Goal: Task Accomplishment & Management: Use online tool/utility

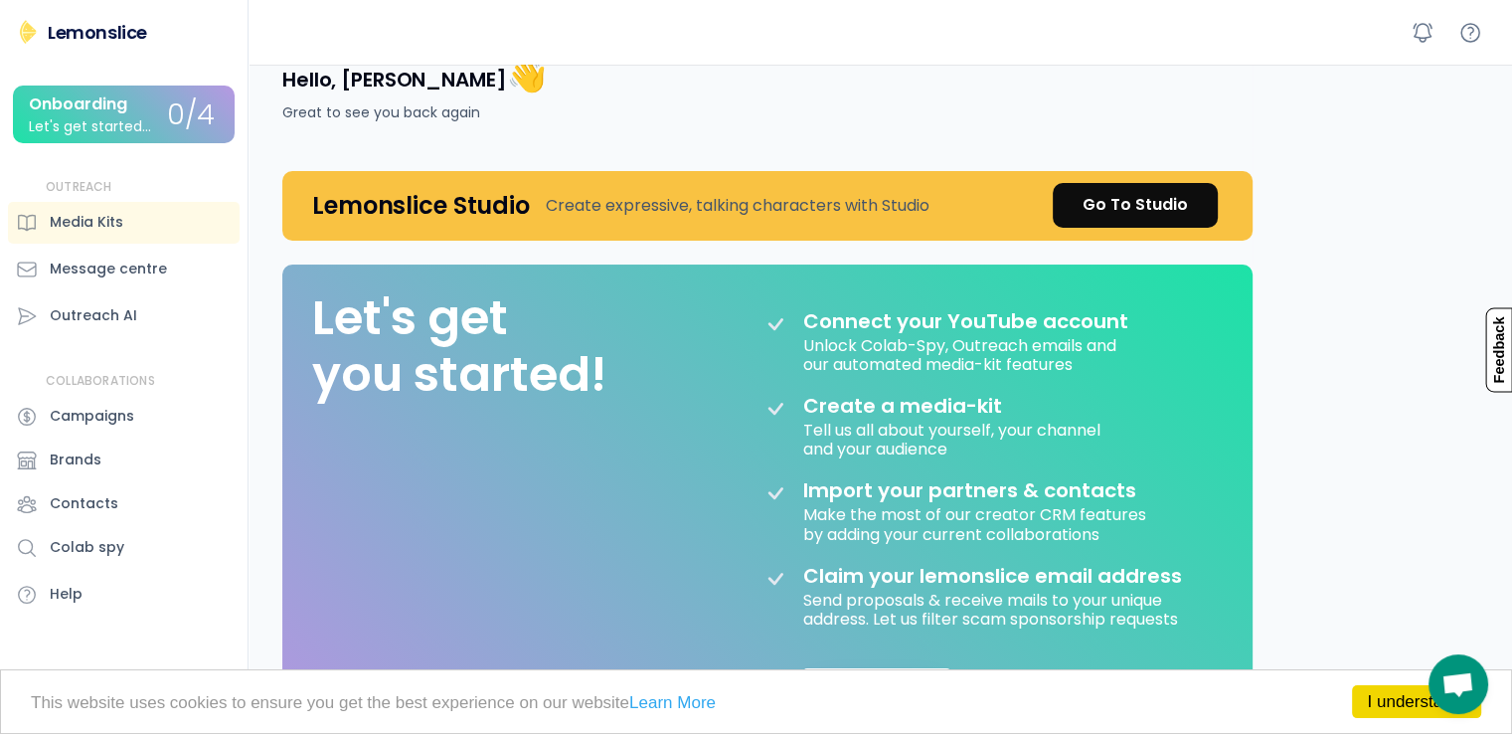
scroll to position [31, 0]
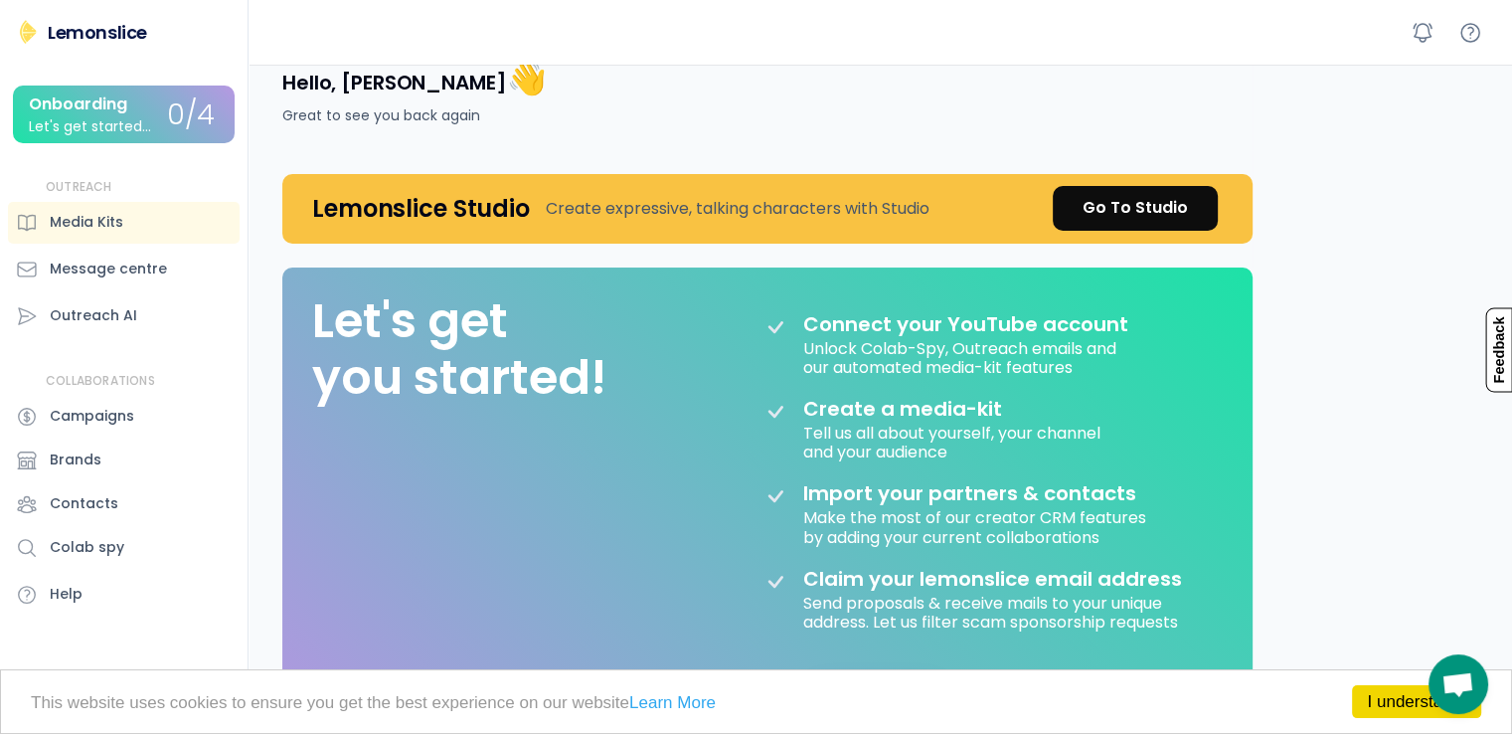
click at [133, 128] on div "Let's get started..." at bounding box center [90, 126] width 122 height 15
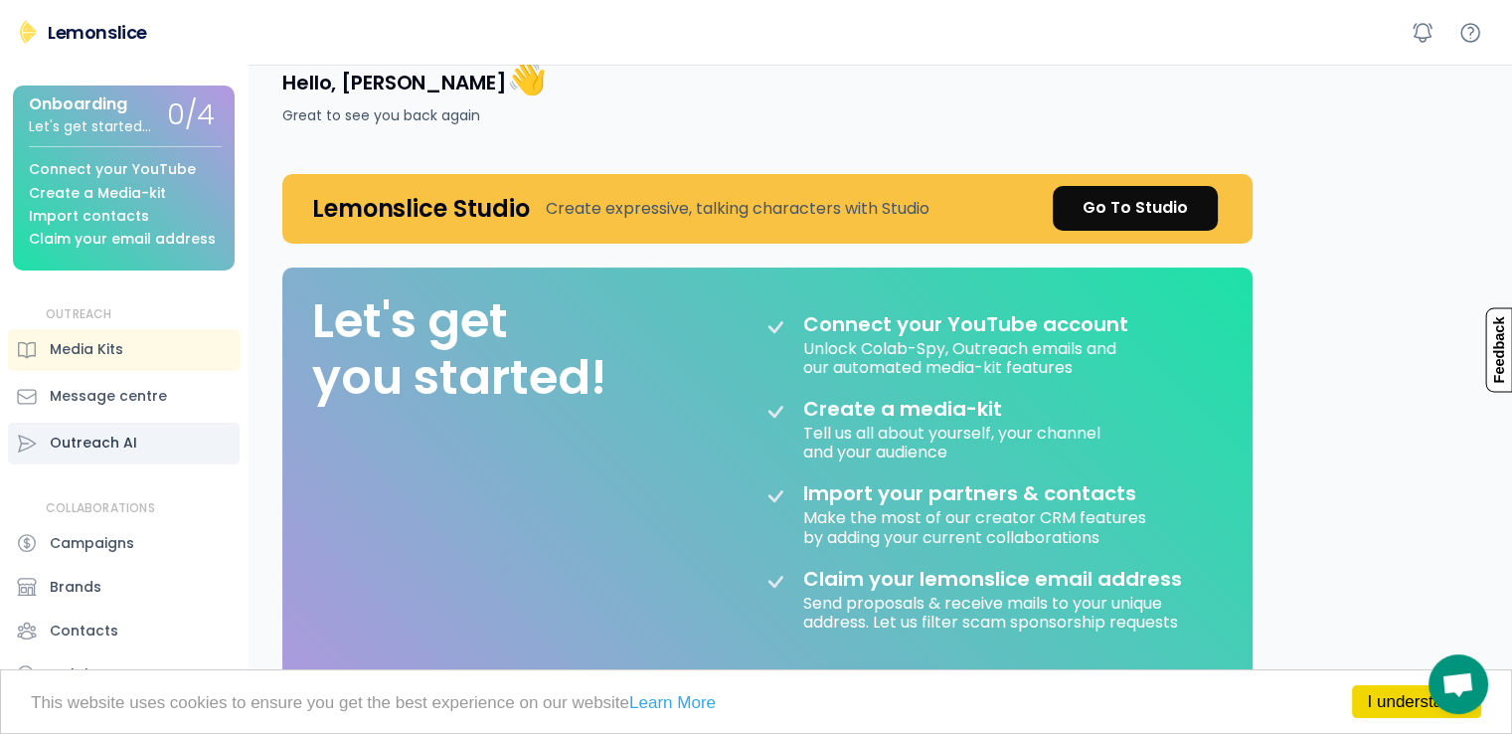
click at [135, 464] on div "Outreach AI" at bounding box center [124, 444] width 232 height 42
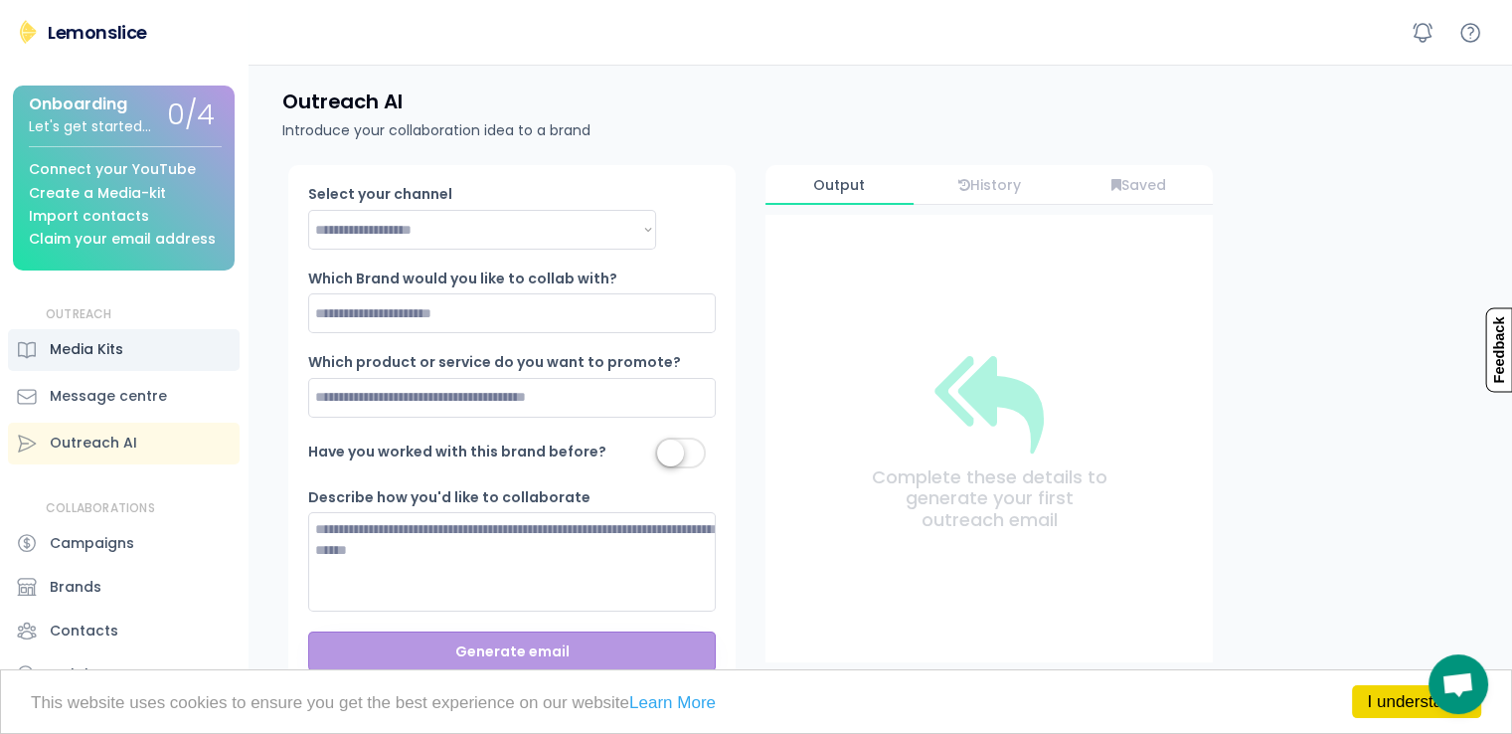
click at [148, 371] on div "Media Kits" at bounding box center [124, 350] width 232 height 42
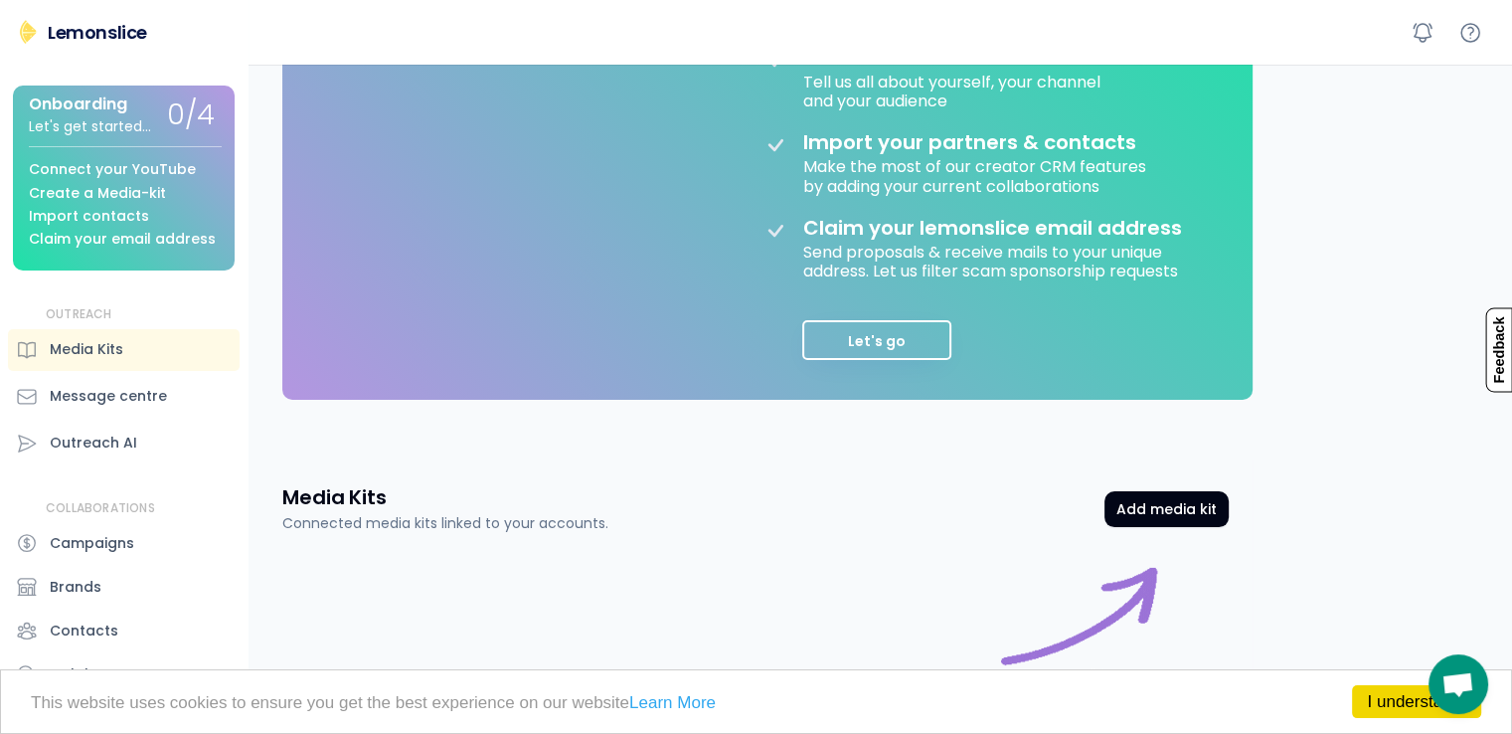
scroll to position [386, 0]
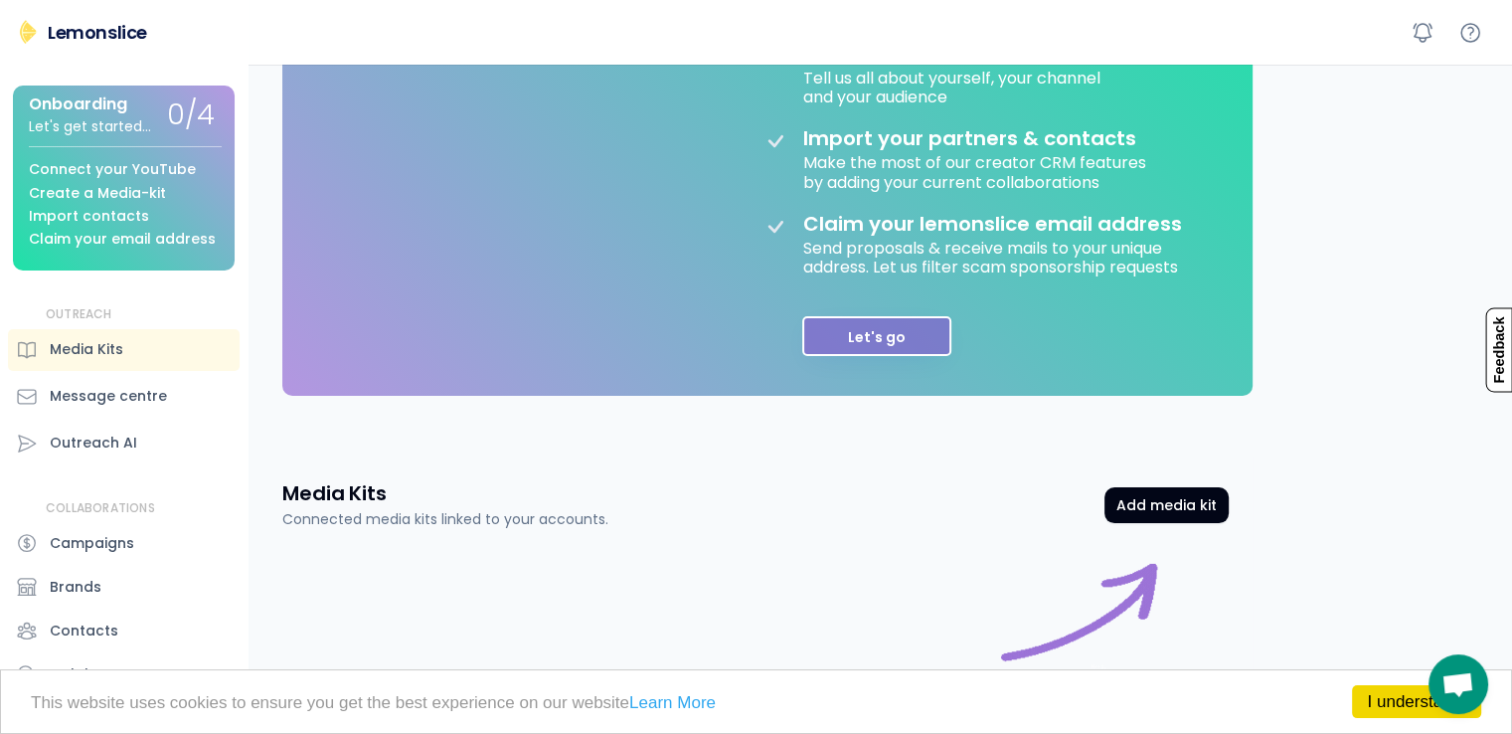
click at [910, 338] on button "Let's go" at bounding box center [876, 336] width 149 height 40
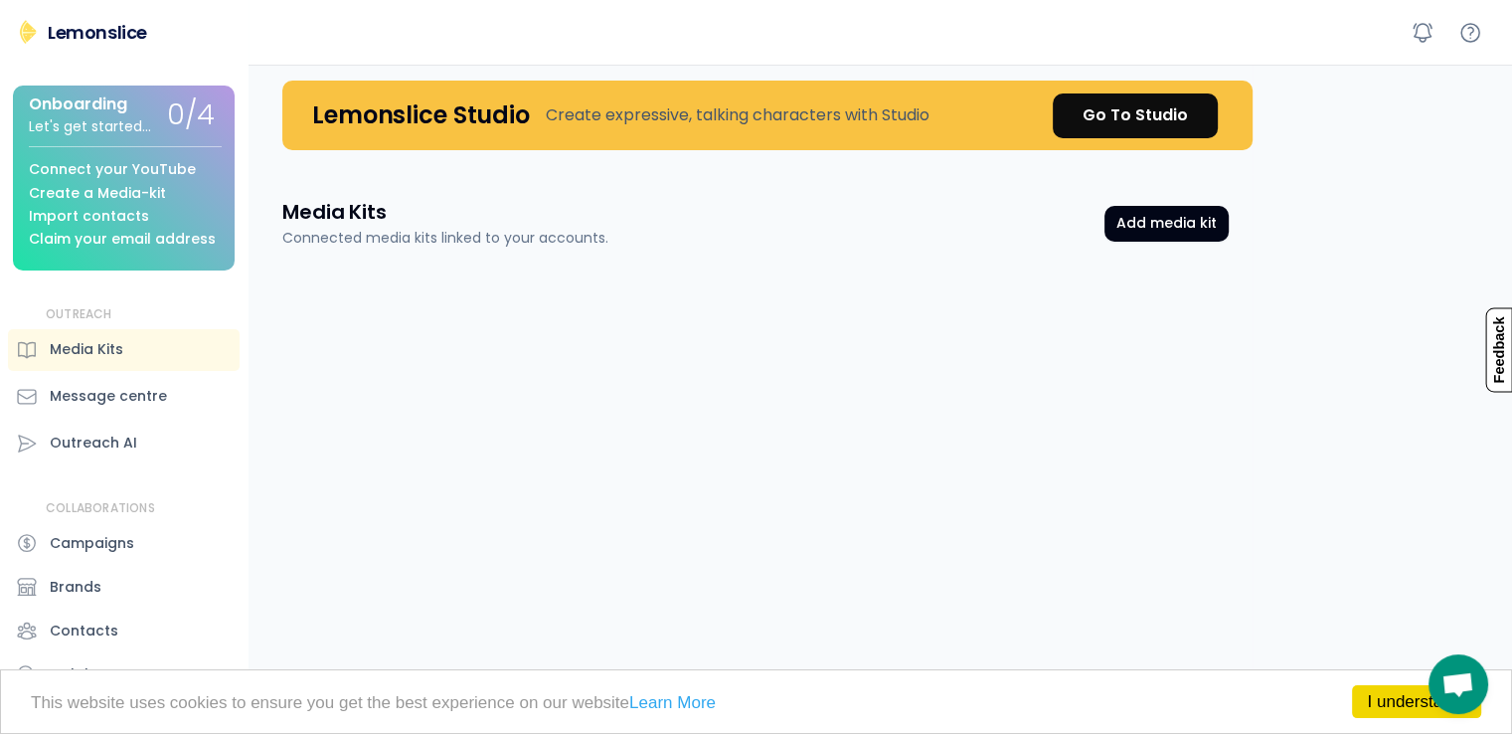
scroll to position [0, 0]
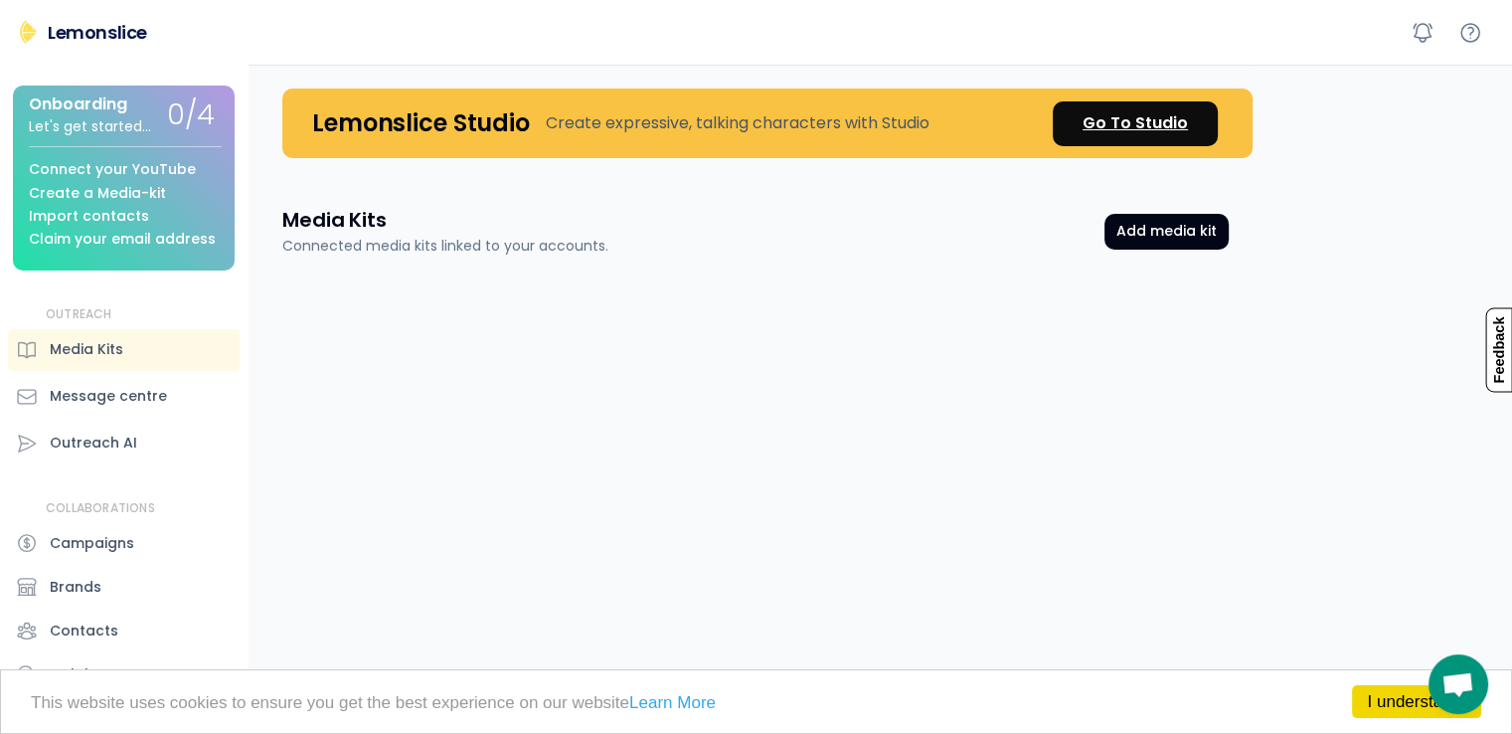
click at [1122, 118] on div "Go To Studio" at bounding box center [1135, 123] width 105 height 24
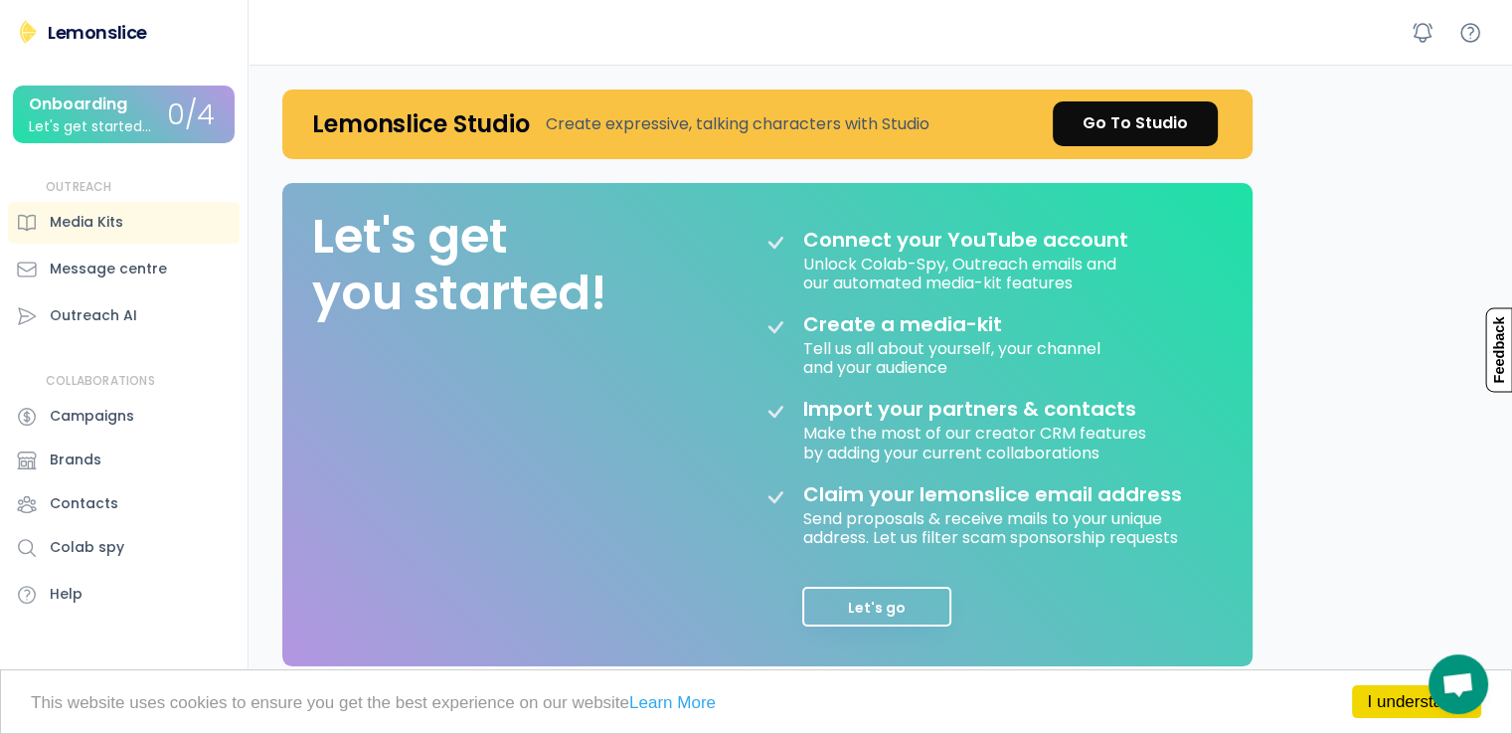
scroll to position [524, 0]
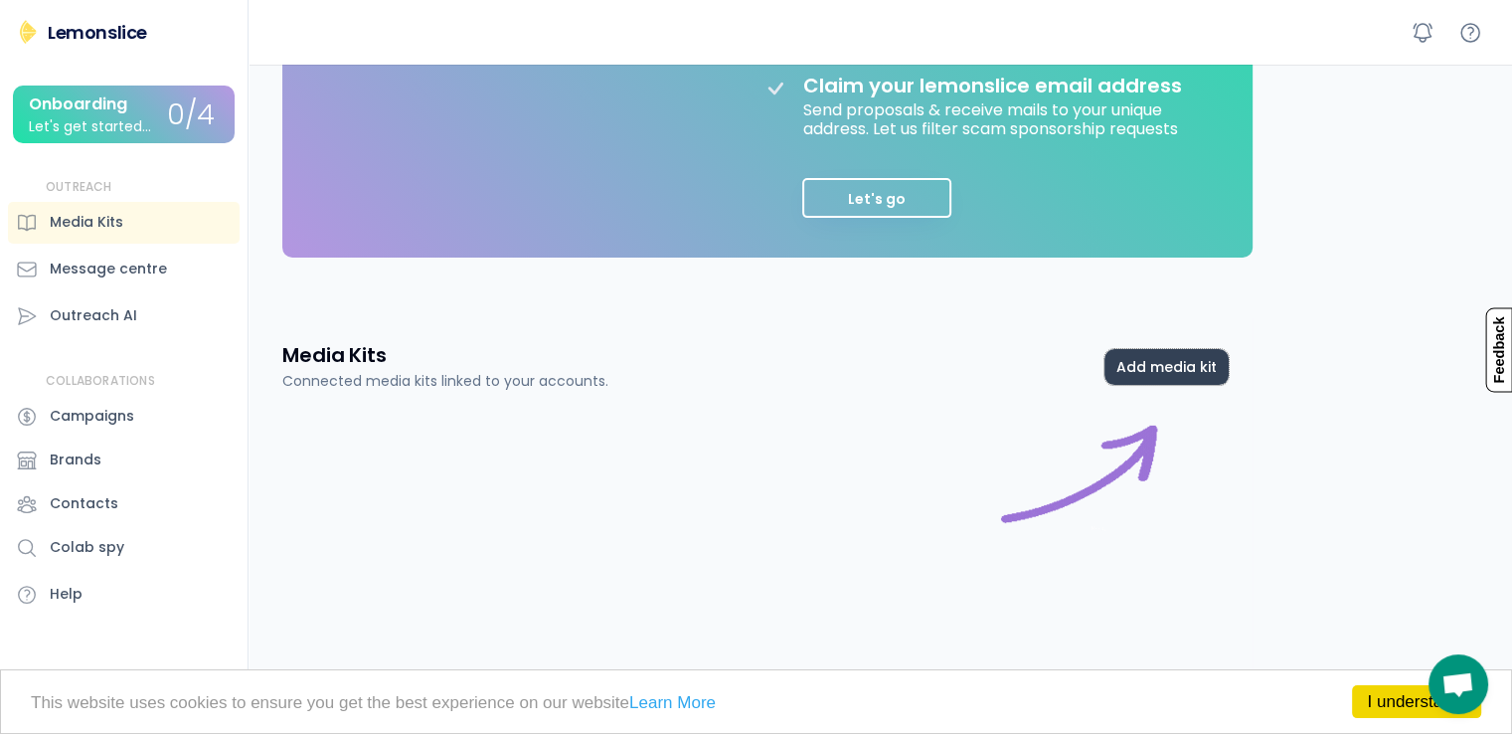
click at [1196, 367] on button "Add media kit" at bounding box center [1166, 367] width 124 height 36
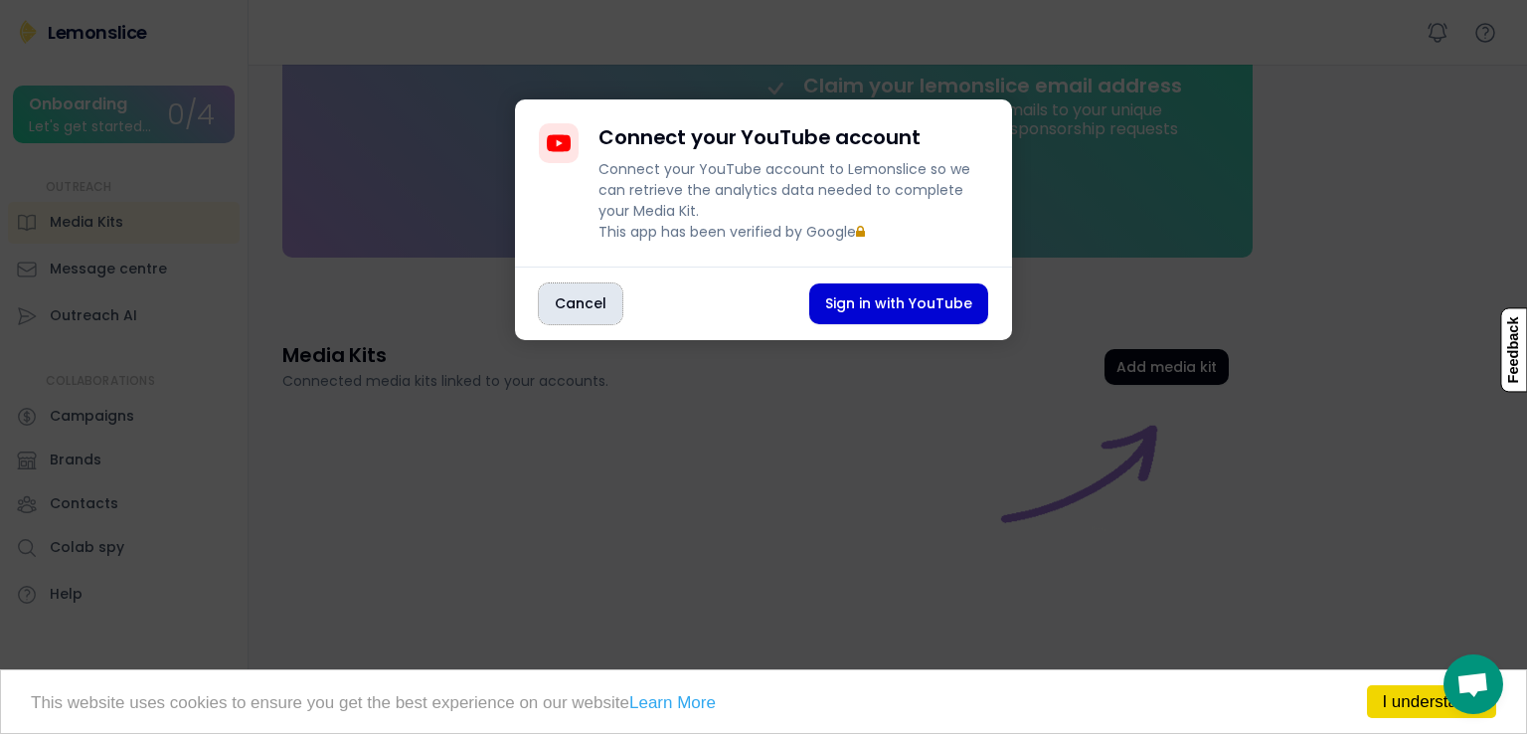
click at [581, 324] on button "Cancel" at bounding box center [581, 303] width 84 height 41
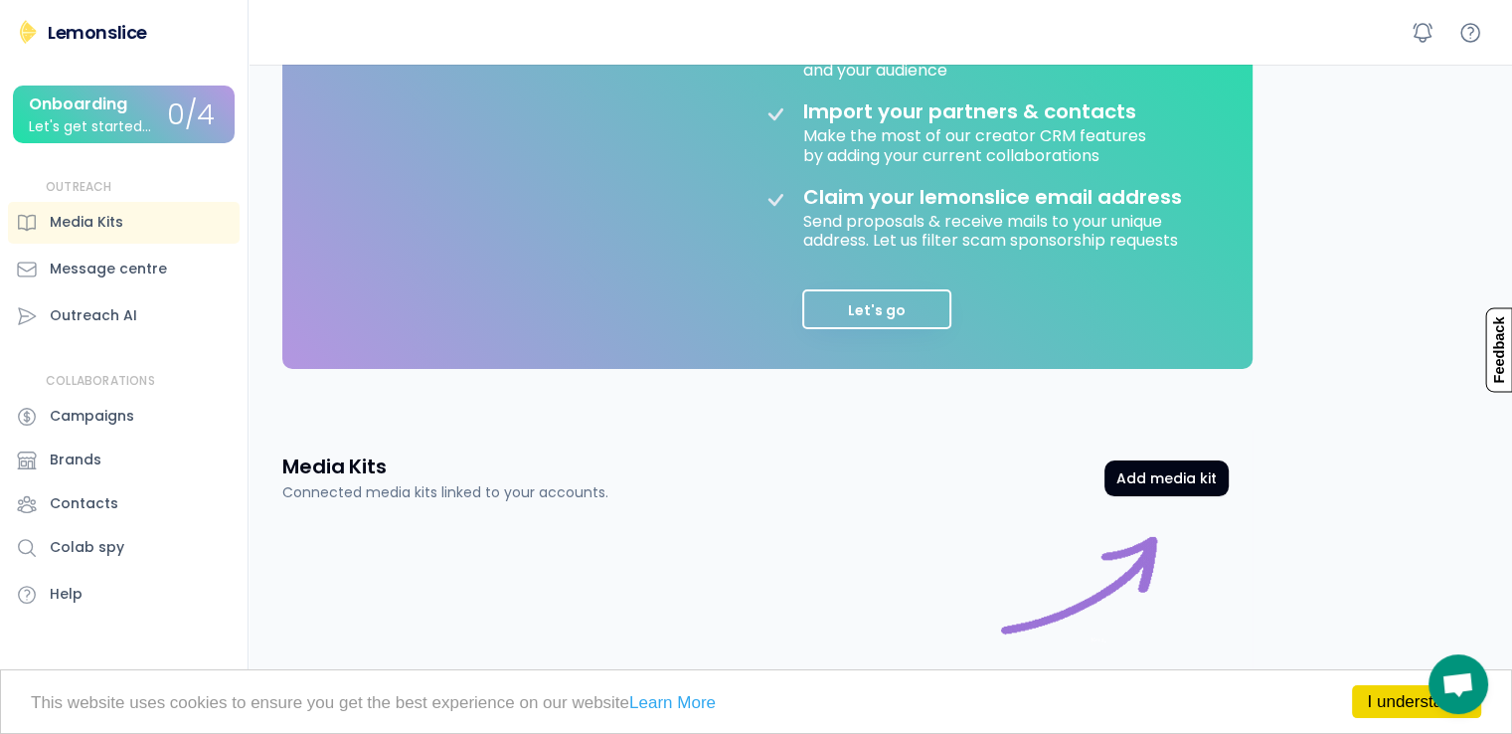
scroll to position [361, 0]
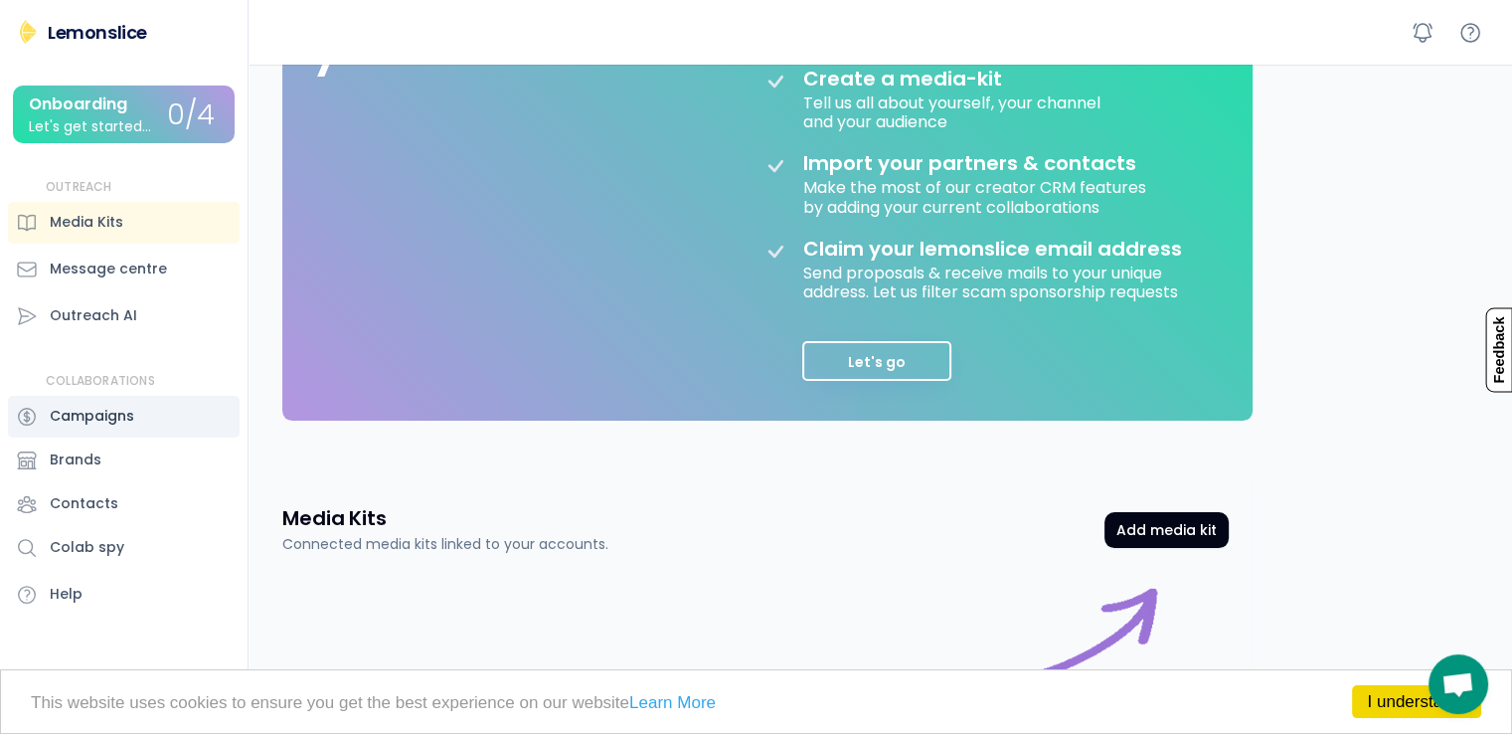
click at [137, 423] on div "Campaigns" at bounding box center [124, 417] width 232 height 42
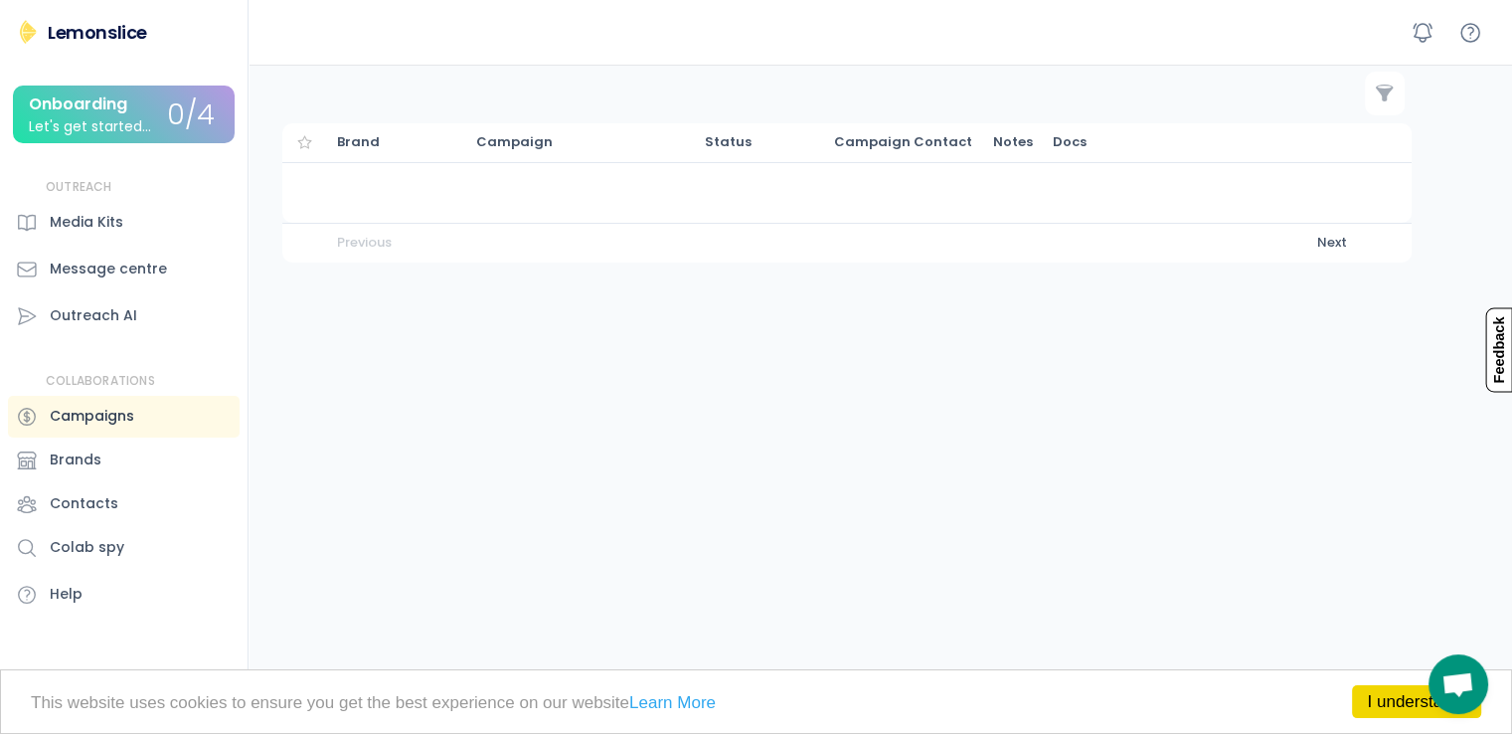
scroll to position [93, 0]
click at [93, 231] on div "Media Kits" at bounding box center [87, 222] width 74 height 21
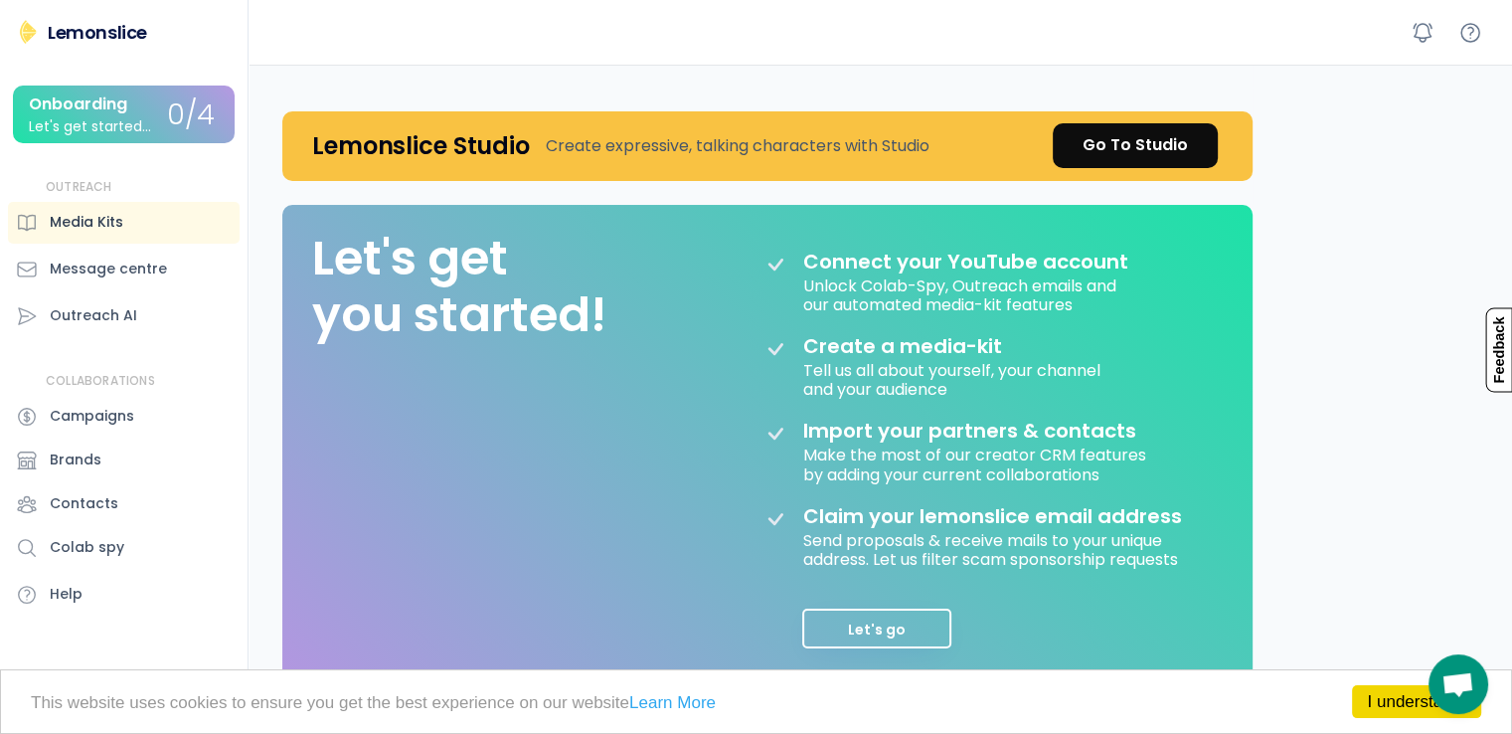
scroll to position [361, 0]
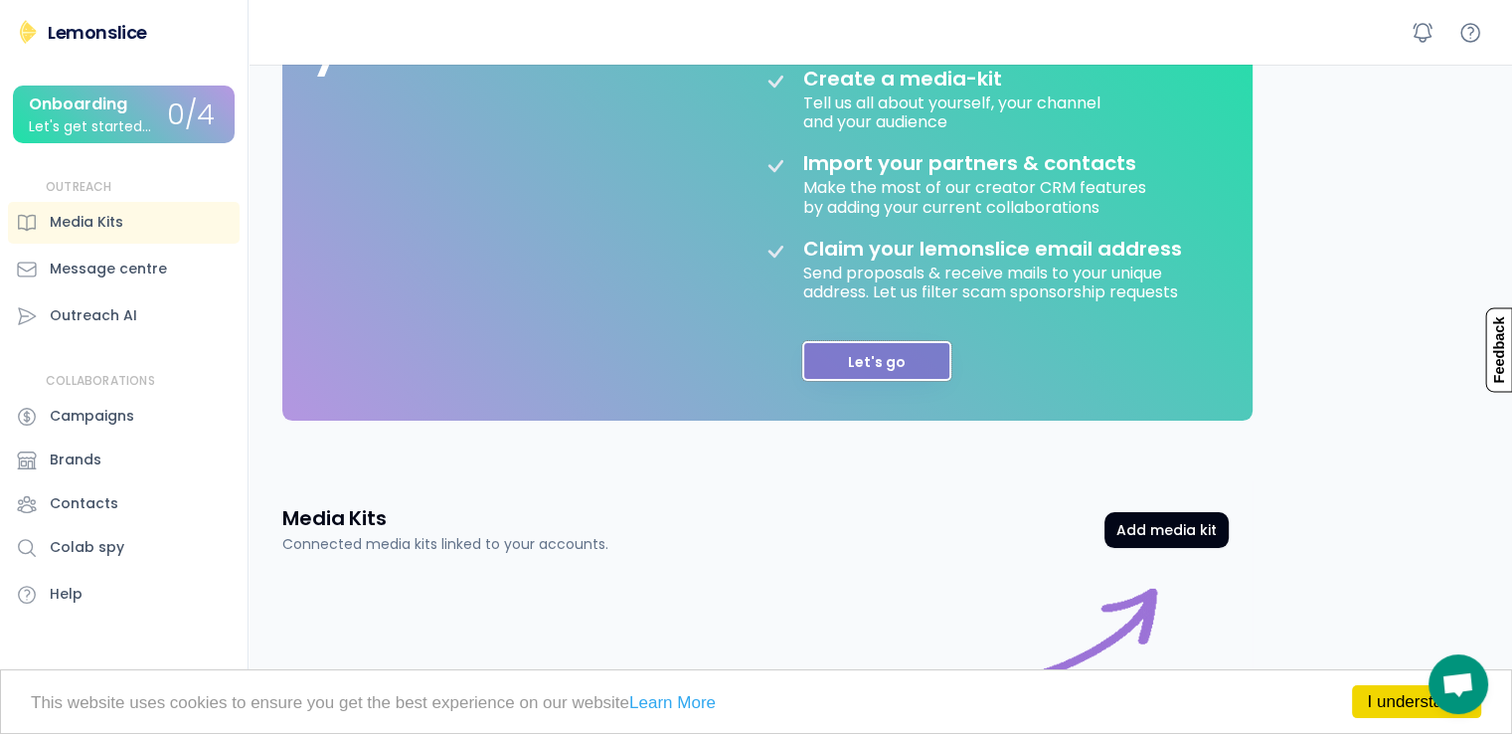
click at [927, 362] on button "Let's go" at bounding box center [876, 361] width 149 height 40
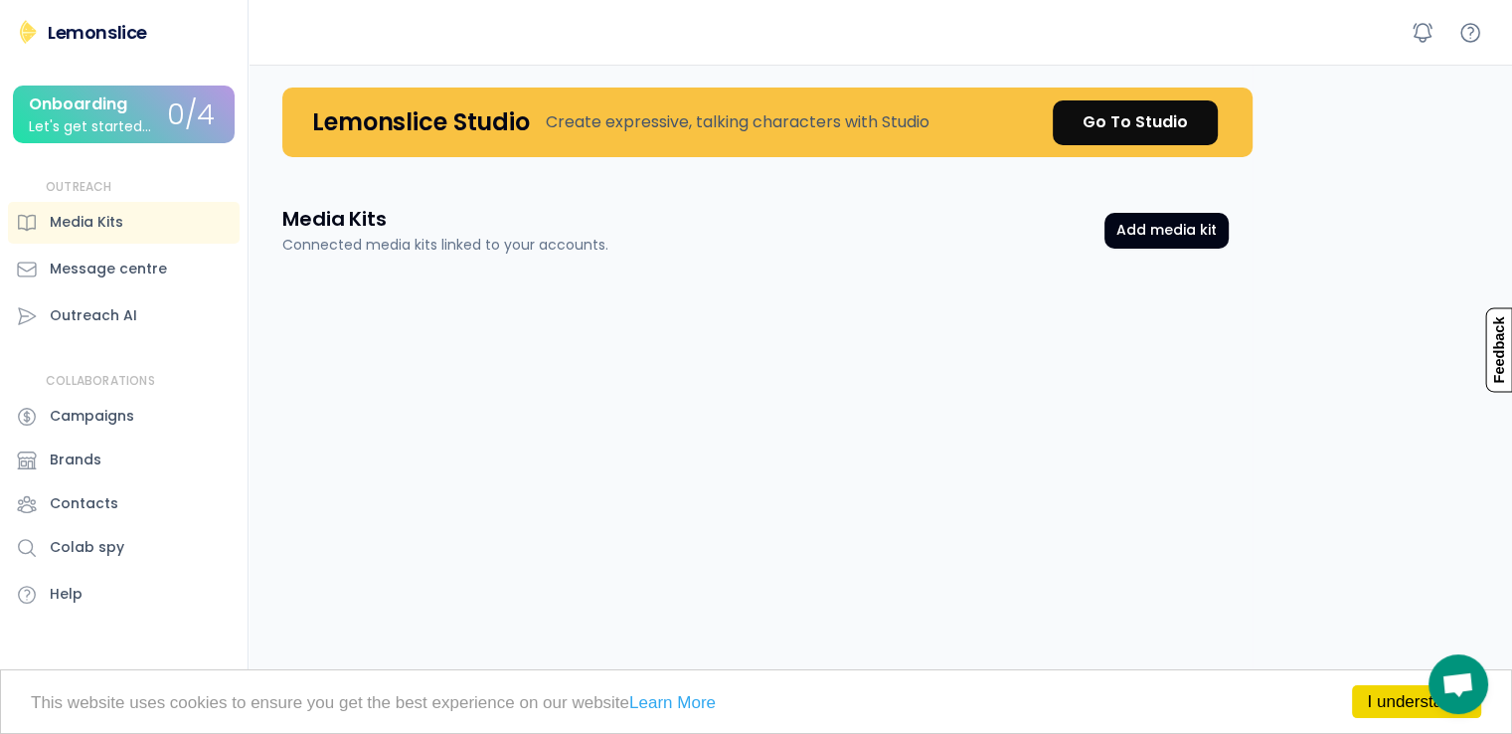
scroll to position [0, 0]
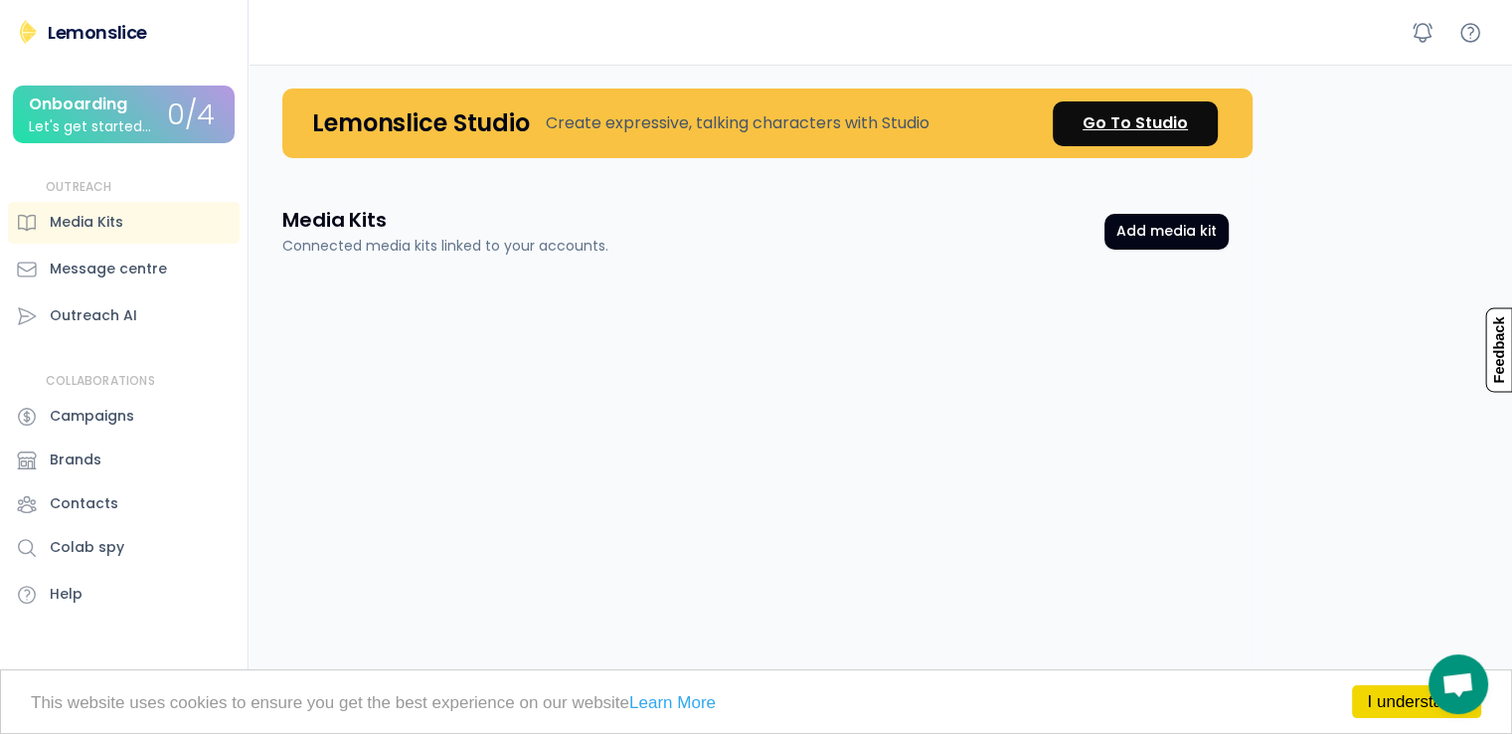
click at [1097, 124] on div "Go To Studio" at bounding box center [1135, 123] width 105 height 24
